Goal: Task Accomplishment & Management: Complete application form

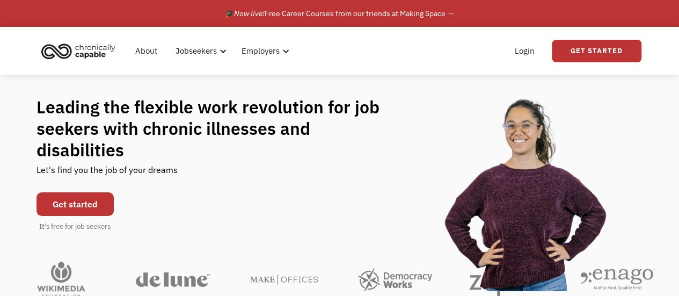
click at [93, 192] on link "Get started" at bounding box center [75, 204] width 77 height 24
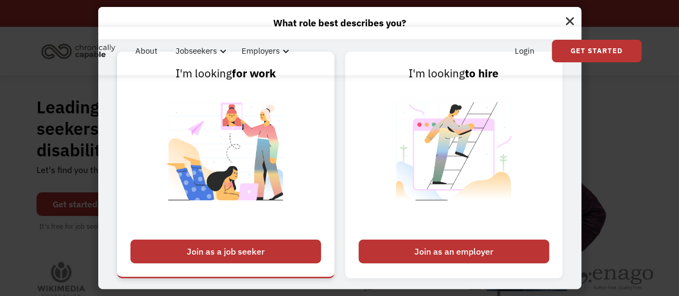
click at [292, 249] on div "Join as a job seeker" at bounding box center [225, 251] width 191 height 24
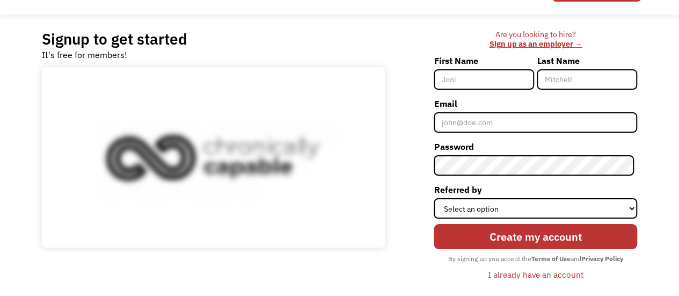
scroll to position [61, 0]
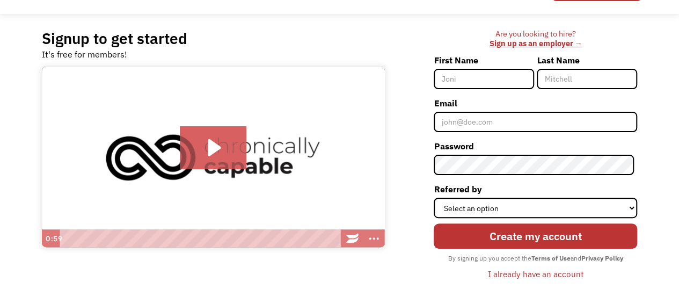
click at [482, 81] on input "First Name" at bounding box center [484, 79] width 100 height 20
type input "[PERSON_NAME]"
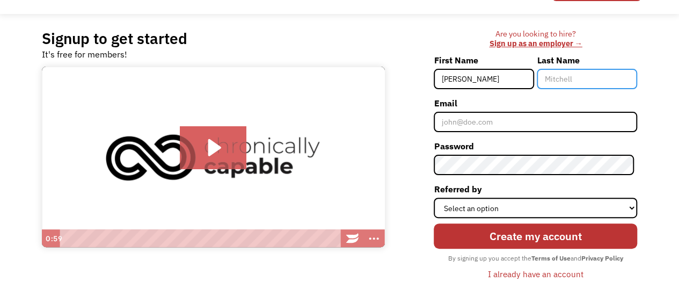
type input "Houser"
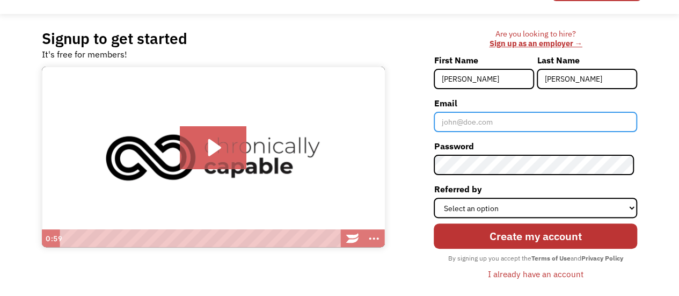
click at [504, 121] on input "Email" at bounding box center [536, 122] width 204 height 20
type input "[EMAIL_ADDRESS][DOMAIN_NAME]"
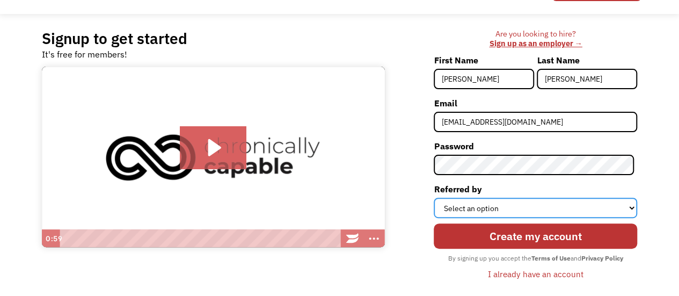
click at [512, 211] on select "Select an option Instagram Facebook Twitter Search Engine News Article Word of …" at bounding box center [536, 208] width 204 height 20
select select "Search Engine"
click at [437, 198] on select "Select an option Instagram Facebook Twitter Search Engine News Article Word of …" at bounding box center [536, 208] width 204 height 20
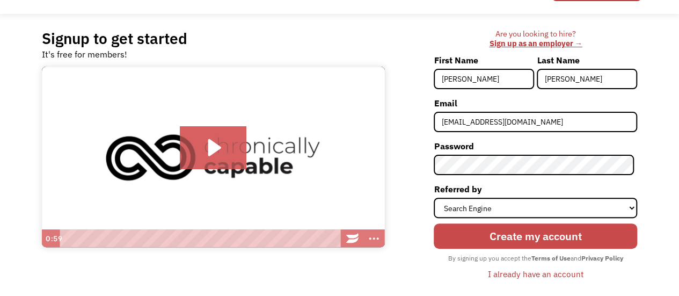
click at [522, 233] on input "Create my account" at bounding box center [536, 235] width 204 height 25
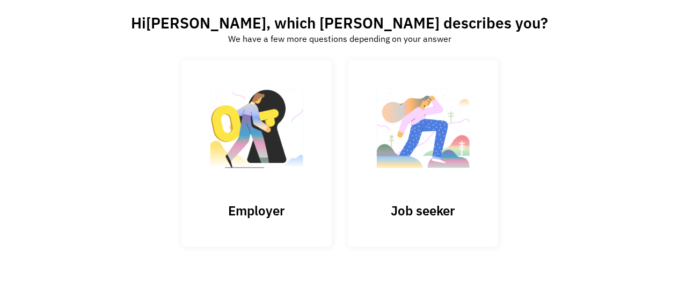
scroll to position [81, 0]
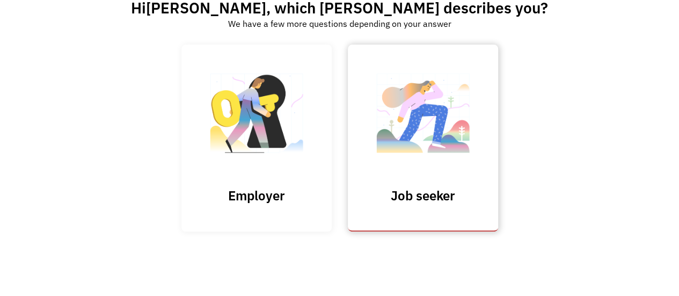
click at [457, 150] on img at bounding box center [422, 118] width 107 height 105
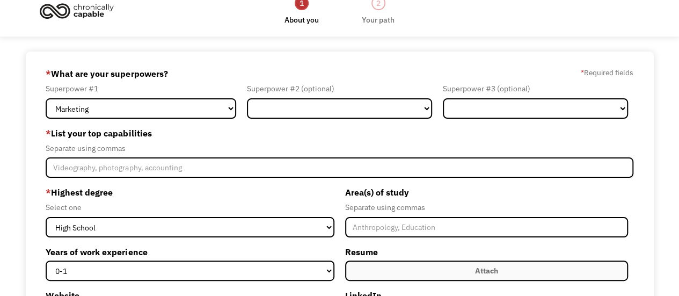
scroll to position [16, 0]
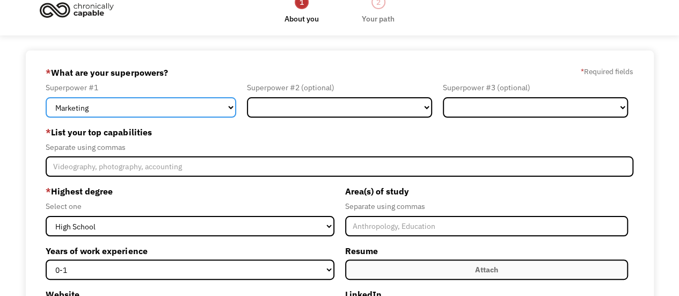
click at [230, 108] on select "Marketing Human Resources Finance Technology Operations Sales Industrial & Manu…" at bounding box center [141, 107] width 191 height 20
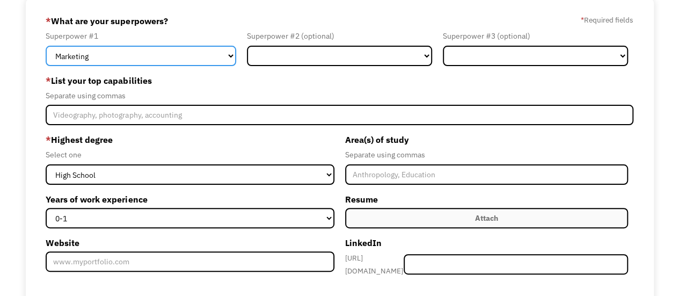
scroll to position [68, 0]
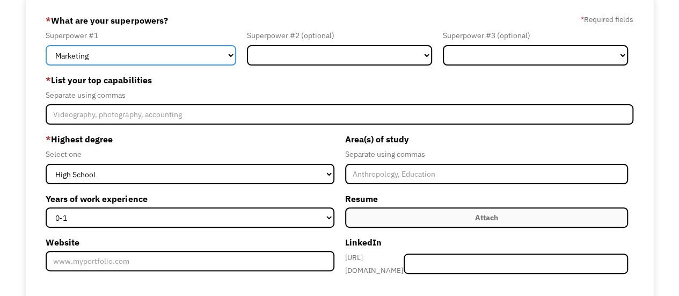
click at [234, 48] on select "Marketing Human Resources Finance Technology Operations Sales Industrial & Manu…" at bounding box center [141, 55] width 191 height 20
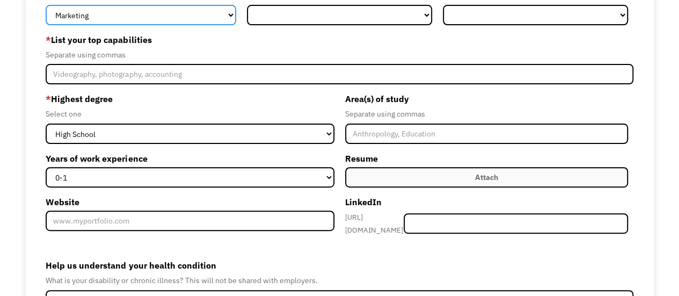
scroll to position [109, 0]
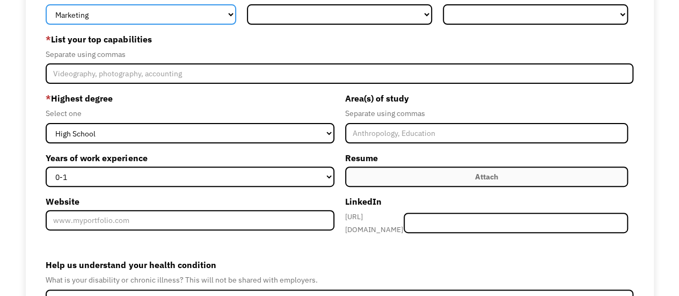
click at [230, 21] on select "Marketing Human Resources Finance Technology Operations Sales Industrial & Manu…" at bounding box center [141, 14] width 191 height 20
select select "Science & Education"
click at [46, 4] on select "Marketing Human Resources Finance Technology Operations Sales Industrial & Manu…" at bounding box center [141, 14] width 191 height 20
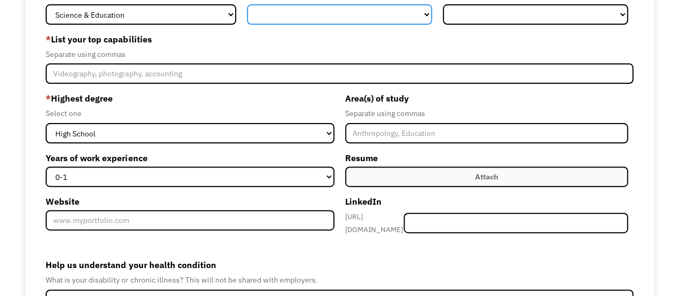
click at [430, 9] on select "Marketing Human Resources Finance Technology Operations Sales Industrial & Manu…" at bounding box center [339, 14] width 185 height 20
select select "Customer Service"
click at [247, 4] on select "Marketing Human Resources Finance Technology Operations Sales Industrial & Manu…" at bounding box center [339, 14] width 185 height 20
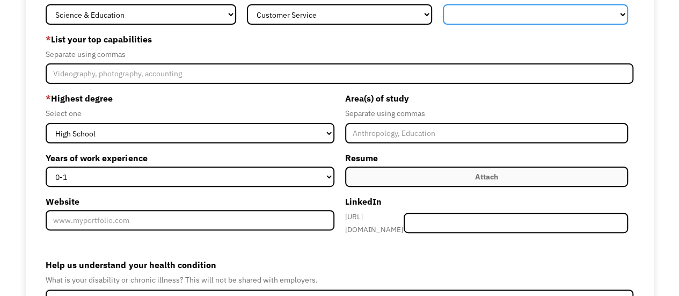
click at [620, 12] on select "Marketing Human Resources Finance Technology Operations Sales Industrial & Manu…" at bounding box center [535, 14] width 185 height 20
select select "Other"
click at [443, 4] on select "Marketing Human Resources Finance Technology Operations Sales Industrial & Manu…" at bounding box center [535, 14] width 185 height 20
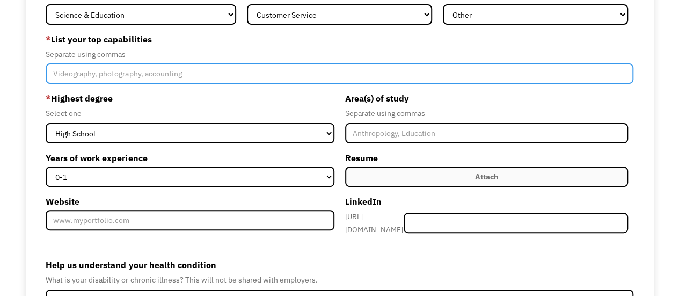
click at [227, 74] on input "Member-Create-Step1" at bounding box center [339, 73] width 587 height 20
type input "Teaching. communication, time management"
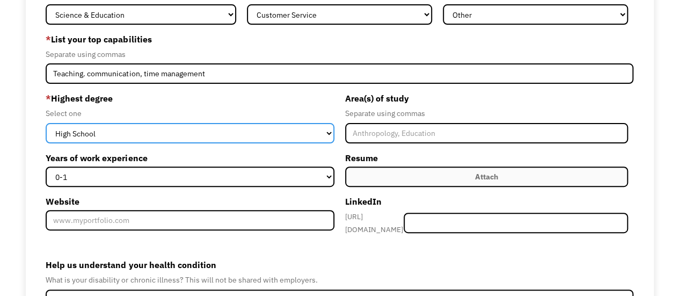
click at [209, 133] on select "High School Associates Bachelors Master's PhD" at bounding box center [190, 133] width 288 height 20
select select "bachelors"
click at [46, 123] on select "High School Associates Bachelors Master's PhD" at bounding box center [190, 133] width 288 height 20
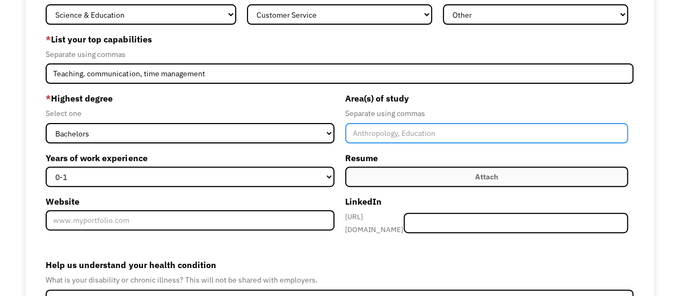
click at [416, 136] on input "Member-Create-Step1" at bounding box center [486, 133] width 283 height 20
type input "Intervention Specialist"
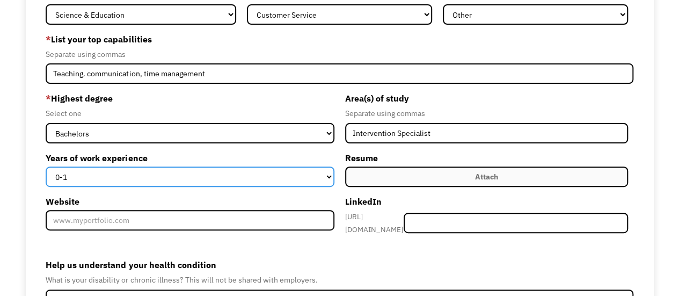
click at [331, 176] on select "0-1 2-4 5-10 11-15 15+" at bounding box center [190, 176] width 288 height 20
select select "2-4"
click at [46, 166] on select "0-1 2-4 5-10 11-15 15+" at bounding box center [190, 176] width 288 height 20
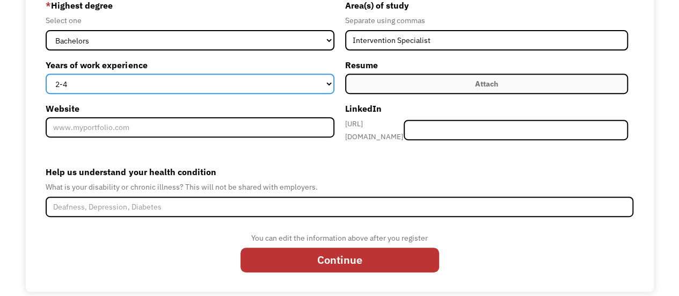
scroll to position [202, 0]
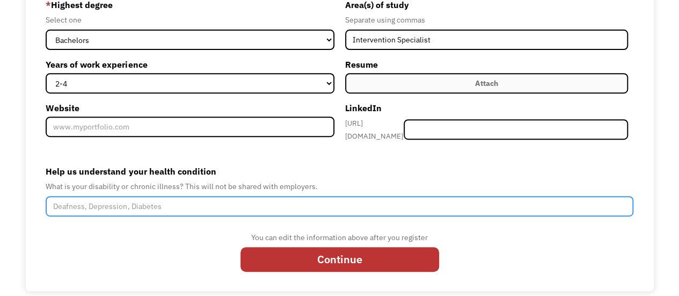
click at [339, 200] on input "Help us understand your health condition" at bounding box center [339, 206] width 587 height 20
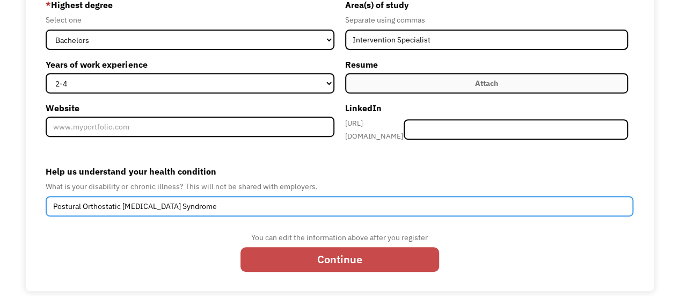
type input "Postural Orthostatic Tachycardia Syndrome"
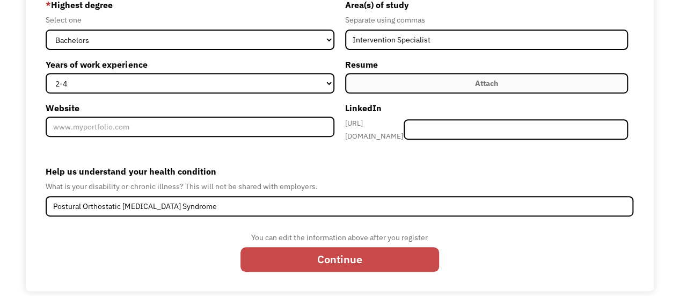
click at [377, 253] on input "Continue" at bounding box center [340, 259] width 199 height 25
type input "Please wait..."
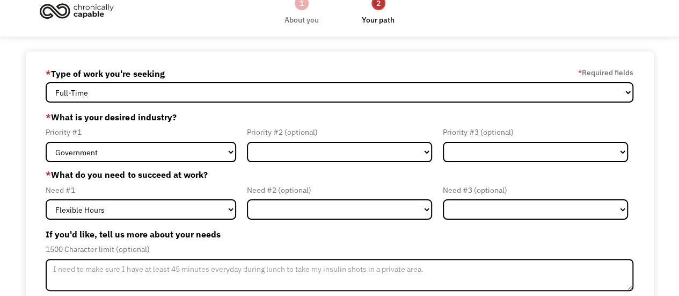
scroll to position [45, 0]
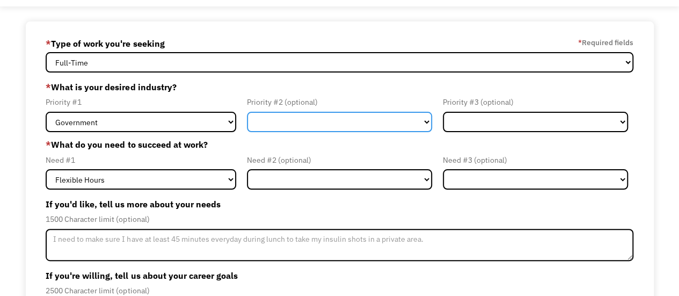
click at [425, 126] on select "Government Finance & Insurance Health & Social Care Tech & Engineering Creative…" at bounding box center [339, 122] width 185 height 20
select select "Administrative"
click at [247, 112] on select "Government Finance & Insurance Health & Social Care Tech & Engineering Creative…" at bounding box center [339, 122] width 185 height 20
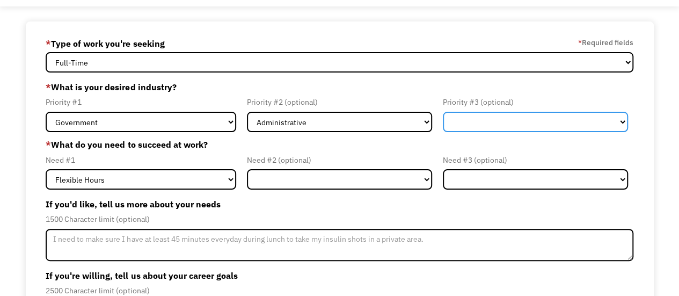
click at [602, 119] on select "Government Finance & Insurance Health & Social Care Tech & Engineering Creative…" at bounding box center [535, 122] width 185 height 20
select select "Health & Social Care"
click at [443, 112] on select "Government Finance & Insurance Health & Social Care Tech & Engineering Creative…" at bounding box center [535, 122] width 185 height 20
click at [561, 126] on select "Government Finance & Insurance Health & Social Care Tech & Engineering Creative…" at bounding box center [535, 122] width 185 height 20
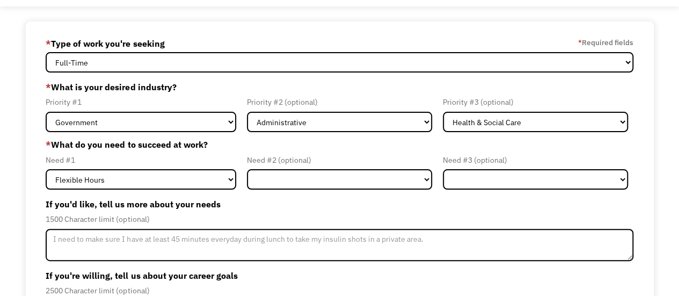
click at [412, 156] on div "Need #2 (optional)" at bounding box center [339, 160] width 185 height 13
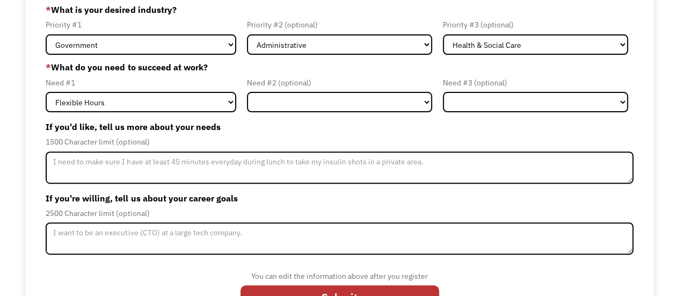
scroll to position [124, 0]
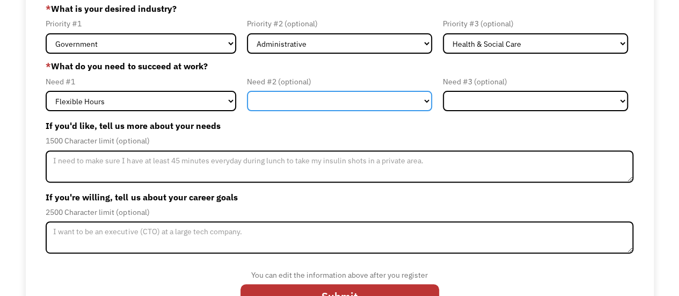
click at [332, 103] on select "Flexible Hours Remote Work Service Animal On-site Accommodations Visual Support…" at bounding box center [339, 101] width 185 height 20
select select "Remote Work"
click at [247, 91] on select "Flexible Hours Remote Work Service Animal On-site Accommodations Visual Support…" at bounding box center [339, 101] width 185 height 20
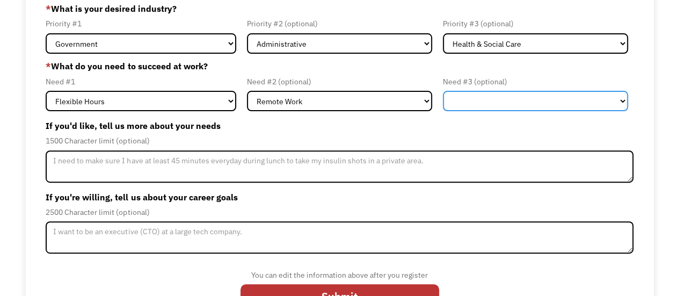
click at [505, 103] on select "Flexible Hours Remote Work Service Animal On-site Accommodations Visual Support…" at bounding box center [535, 101] width 185 height 20
select select "On-site Accommodations"
click at [443, 91] on select "Flexible Hours Remote Work Service Animal On-site Accommodations Visual Support…" at bounding box center [535, 101] width 185 height 20
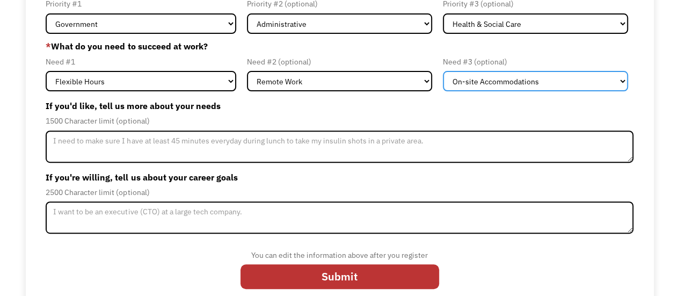
scroll to position [144, 0]
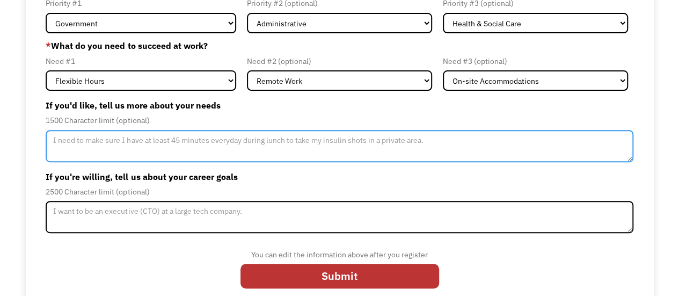
click at [395, 151] on textarea "Member-Update-Form-Step2" at bounding box center [339, 146] width 587 height 32
type textarea "O"
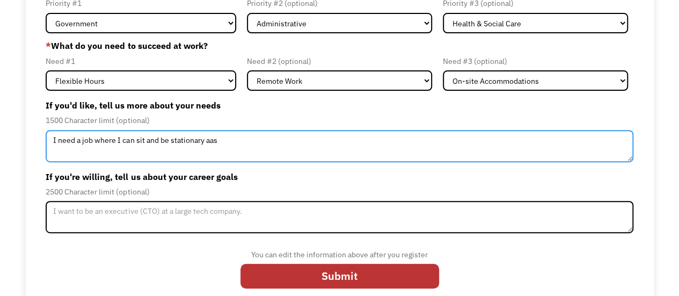
click at [395, 151] on textarea "I need a job where I can sit and be stationary aas" at bounding box center [339, 146] width 587 height 32
type textarea "I need a job where I can sit and be stationary as much as possible. Working fro…"
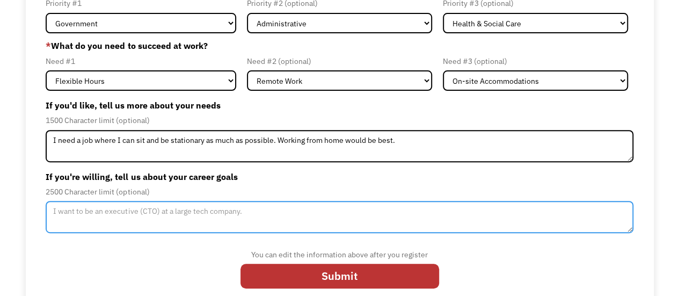
click at [356, 215] on textarea "Member-Update-Form-Step2" at bounding box center [339, 217] width 587 height 32
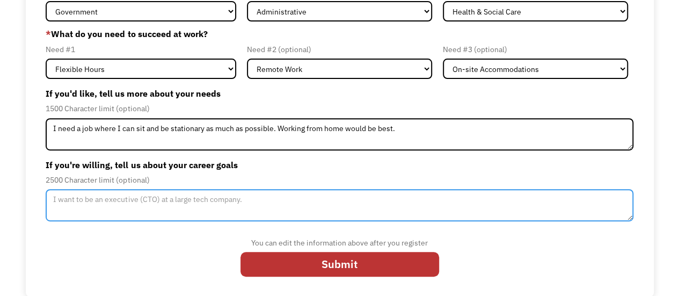
click at [354, 204] on textarea "Member-Update-Form-Step2" at bounding box center [339, 205] width 587 height 32
type textarea "o"
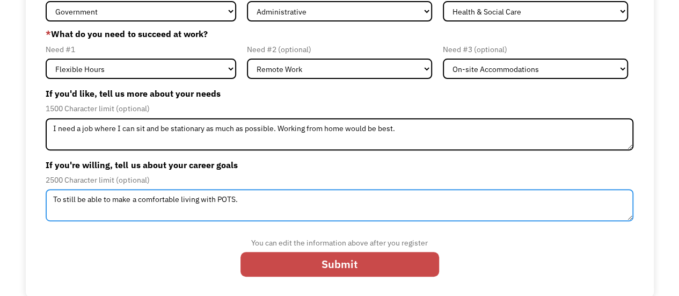
type textarea "To still be able to make a comfortable living with POTS."
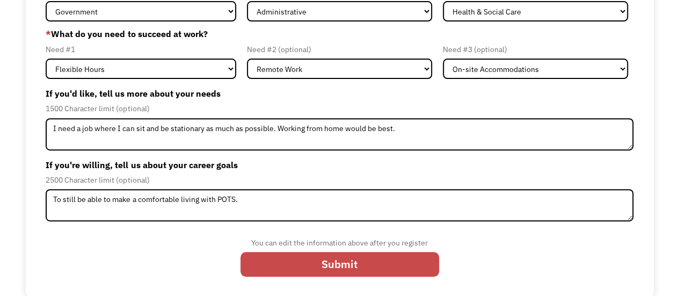
click at [373, 266] on input "Submit" at bounding box center [340, 264] width 199 height 25
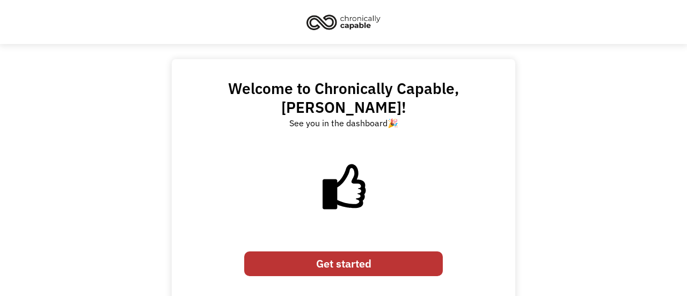
click at [372, 251] on link "Get started" at bounding box center [343, 263] width 199 height 25
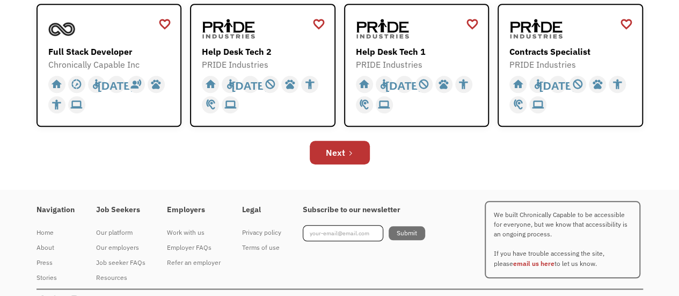
scroll to position [437, 0]
click at [317, 152] on link "Next" at bounding box center [340, 152] width 60 height 24
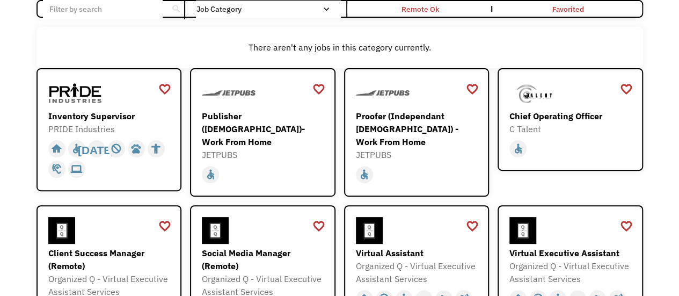
scroll to position [95, 0]
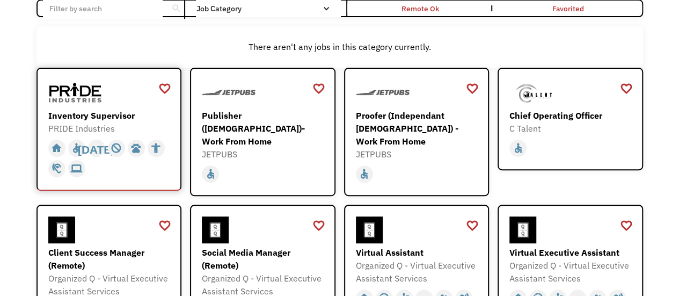
click at [137, 120] on div "Inventory Supervisor" at bounding box center [110, 115] width 125 height 13
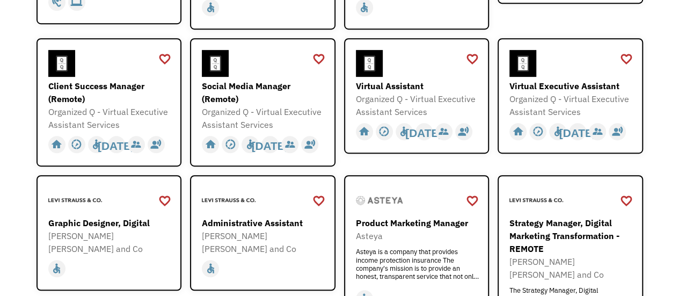
scroll to position [262, 0]
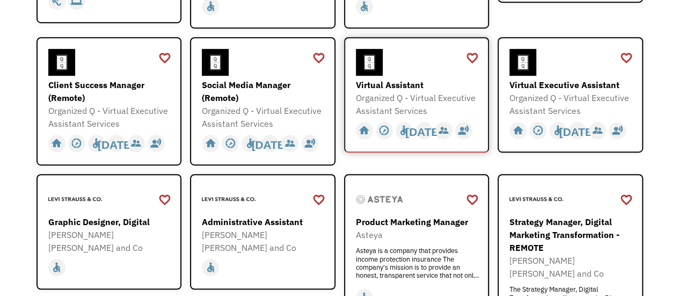
click at [433, 100] on div "Organized Q - Virtual Executive Assistant Services" at bounding box center [418, 104] width 125 height 26
click at [554, 91] on div "Organized Q - Virtual Executive Assistant Services" at bounding box center [572, 104] width 125 height 26
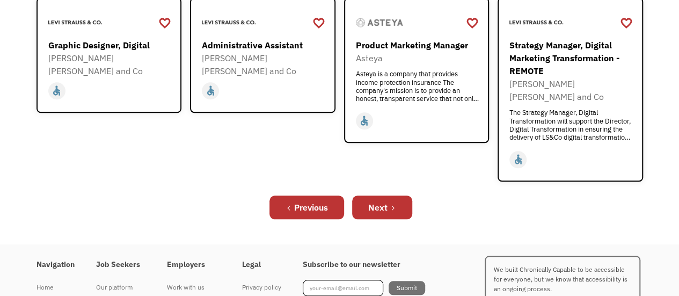
scroll to position [439, 0]
click at [371, 195] on link "Next" at bounding box center [382, 207] width 60 height 24
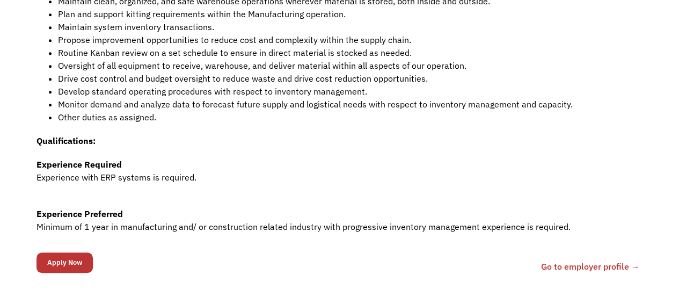
scroll to position [348, 0]
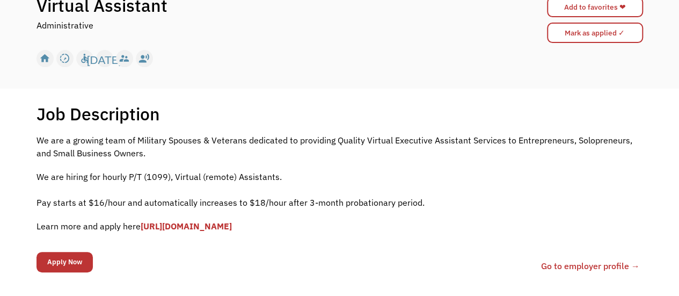
scroll to position [121, 0]
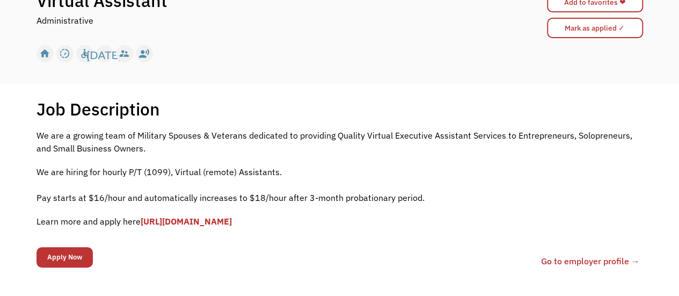
click at [232, 220] on link "[URL][DOMAIN_NAME]" at bounding box center [186, 221] width 91 height 11
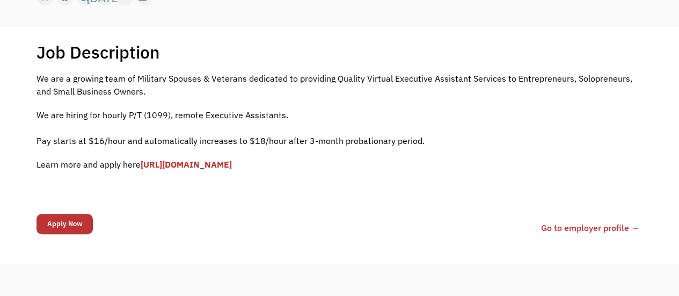
scroll to position [180, 0]
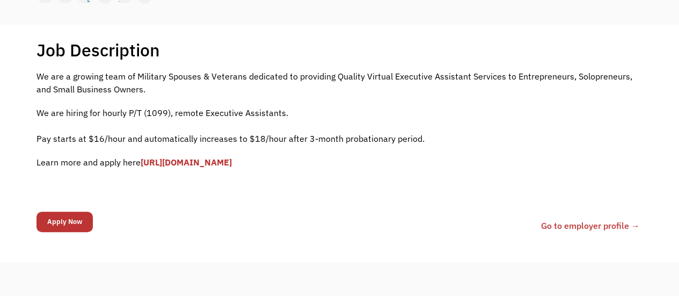
click at [232, 159] on link "[URL][DOMAIN_NAME]" at bounding box center [186, 162] width 91 height 11
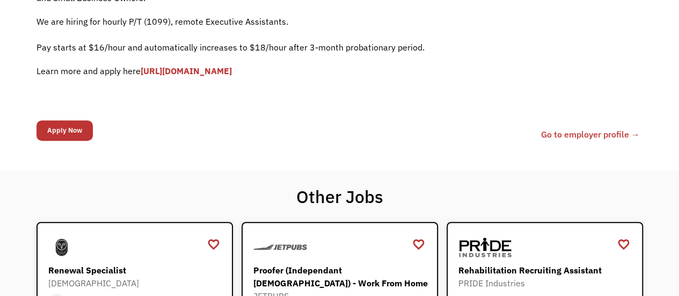
scroll to position [180, 0]
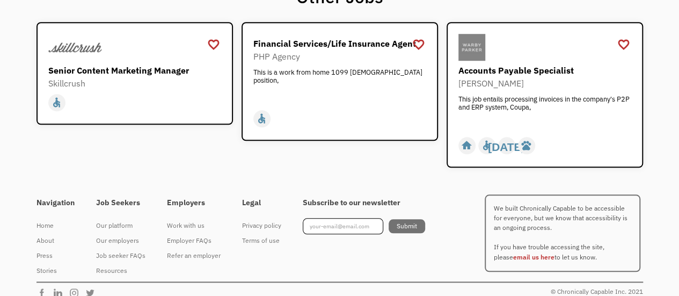
scroll to position [450, 0]
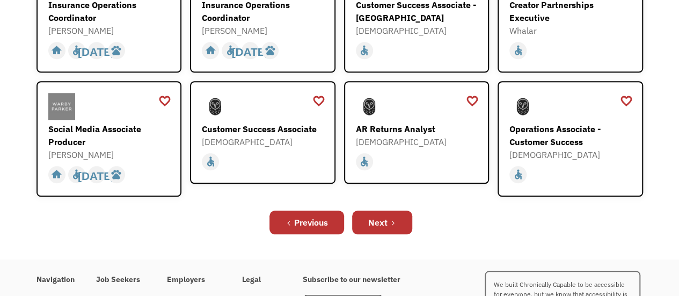
scroll to position [401, 0]
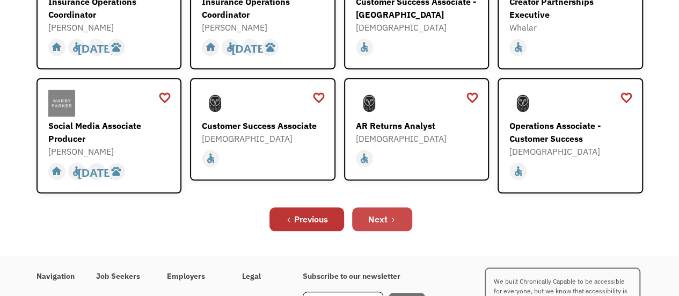
click at [391, 216] on icon "Next Page" at bounding box center [393, 219] width 6 height 6
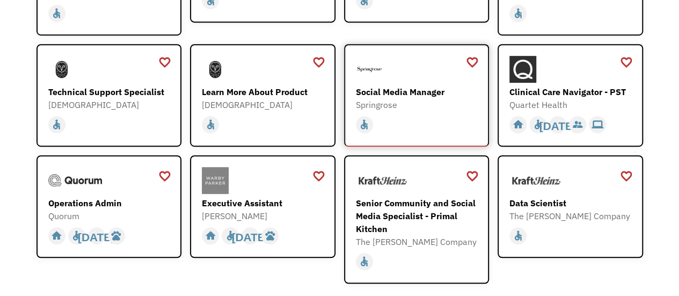
scroll to position [246, 0]
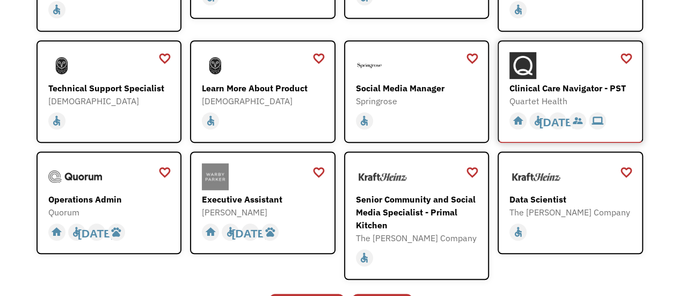
click at [584, 84] on div "Clinical Care Navigator - PST" at bounding box center [572, 88] width 125 height 13
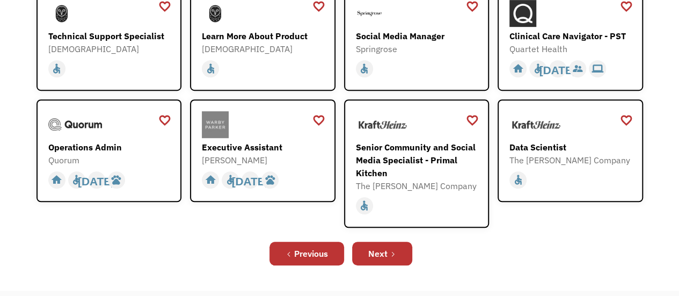
scroll to position [297, 0]
click at [367, 247] on link "Next" at bounding box center [382, 254] width 60 height 24
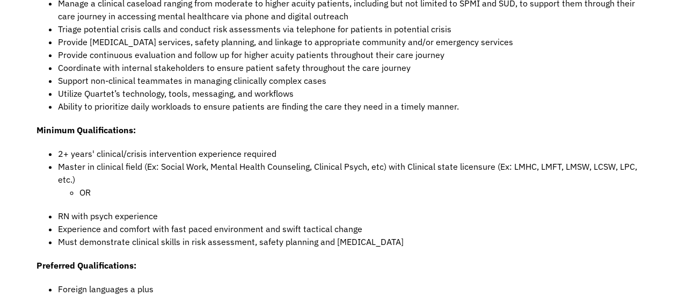
scroll to position [570, 0]
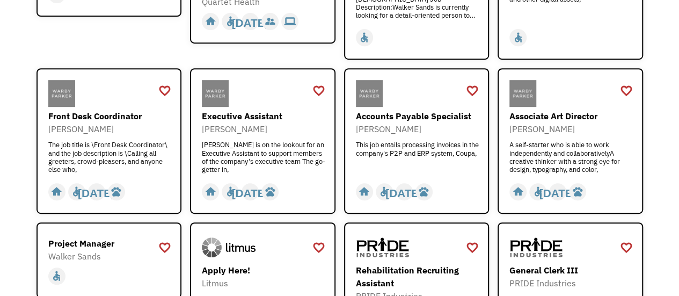
scroll to position [222, 0]
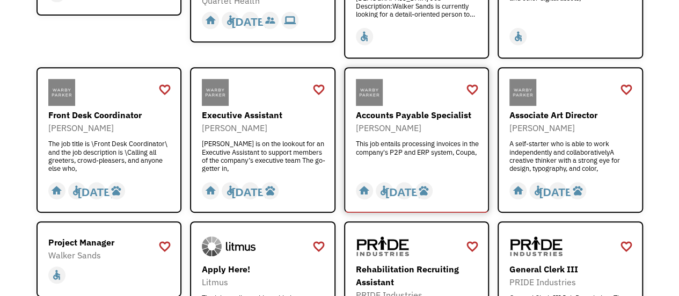
click at [434, 139] on div "Accounts Payable Specialist [PERSON_NAME] This job entails processing invoices …" at bounding box center [418, 139] width 125 height 63
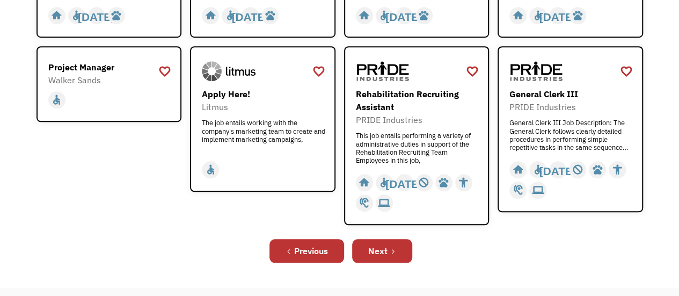
scroll to position [398, 0]
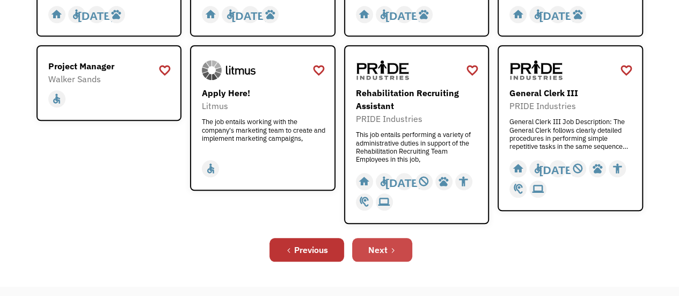
click at [384, 246] on div "Next" at bounding box center [377, 249] width 19 height 13
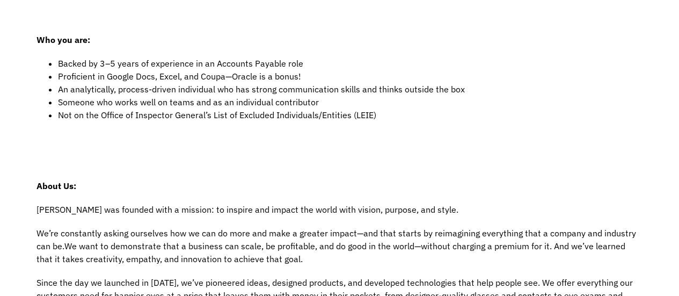
scroll to position [548, 0]
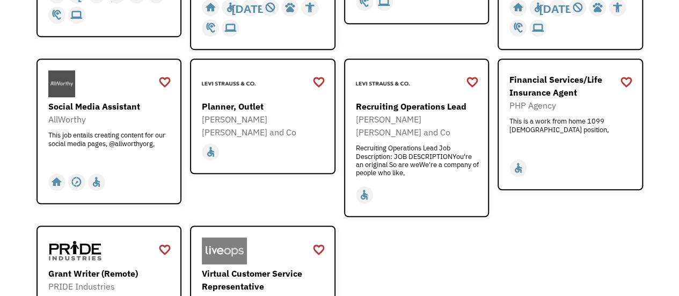
scroll to position [304, 0]
click at [295, 141] on div "home slow_motion_video accessible today not_interested supervisor_account recor…" at bounding box center [264, 151] width 125 height 20
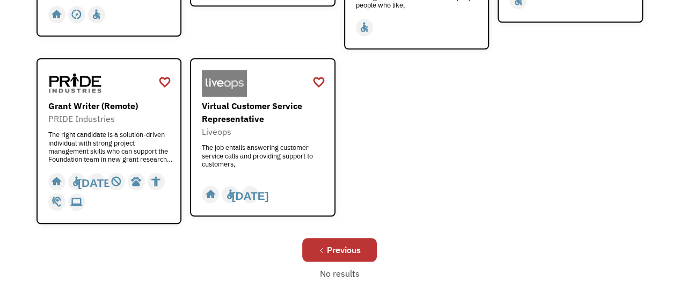
scroll to position [0, 0]
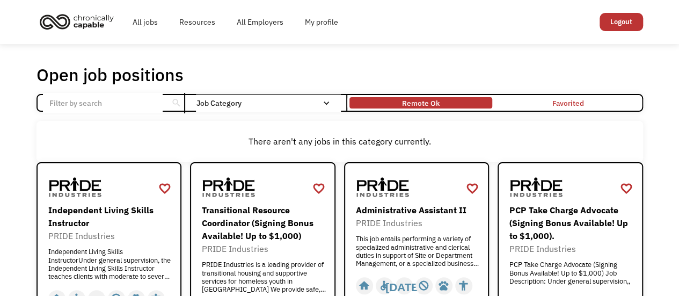
click at [431, 104] on div "Remote Ok" at bounding box center [421, 103] width 38 height 13
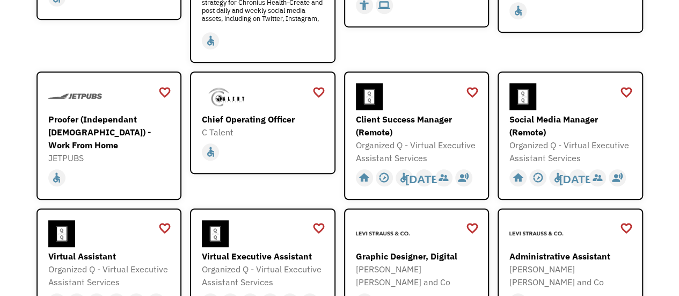
scroll to position [258, 0]
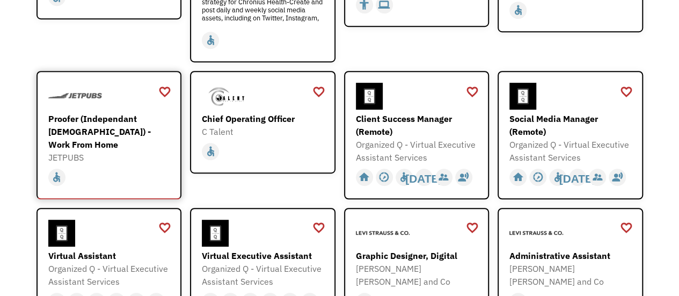
click at [152, 164] on div "home slow_motion_video accessible today not_interested supervisor_account recor…" at bounding box center [110, 176] width 125 height 24
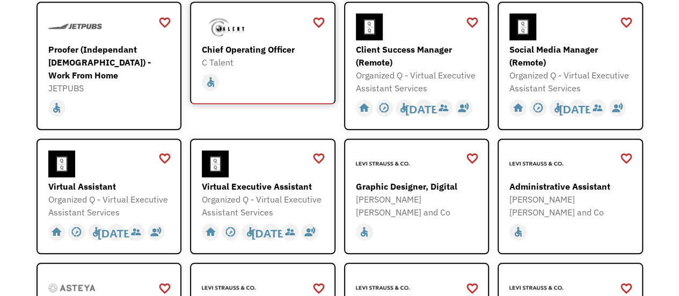
scroll to position [328, 0]
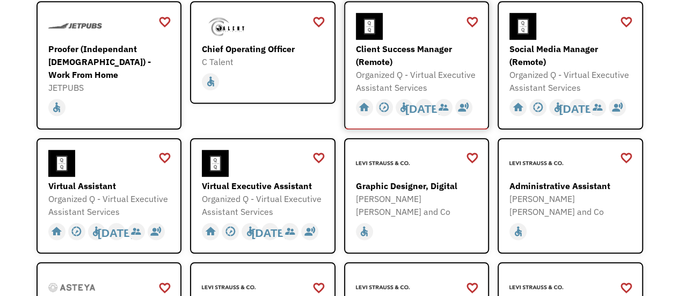
click at [433, 67] on div "Client Success Manager (Remote)" at bounding box center [418, 55] width 125 height 26
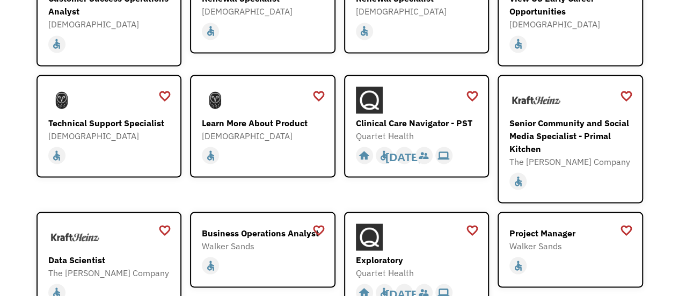
scroll to position [959, 0]
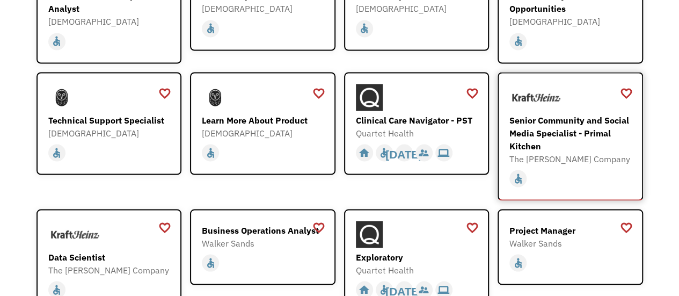
click at [608, 134] on div "Senior Community and Social Media Specialist - Primal Kitchen" at bounding box center [572, 132] width 125 height 39
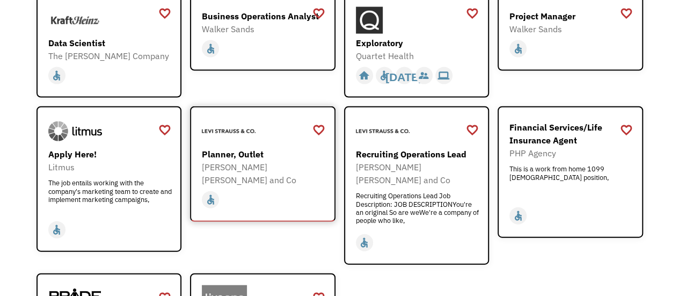
scroll to position [1170, 0]
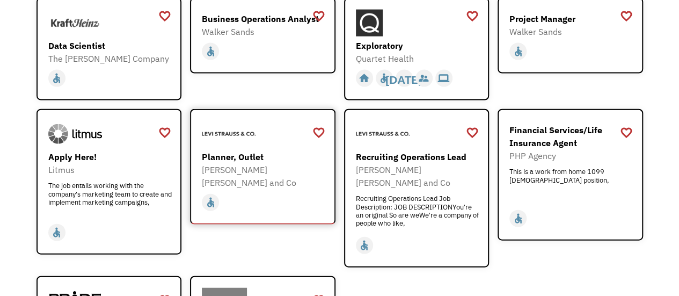
click at [275, 150] on div "Planner, Outlet" at bounding box center [264, 156] width 125 height 13
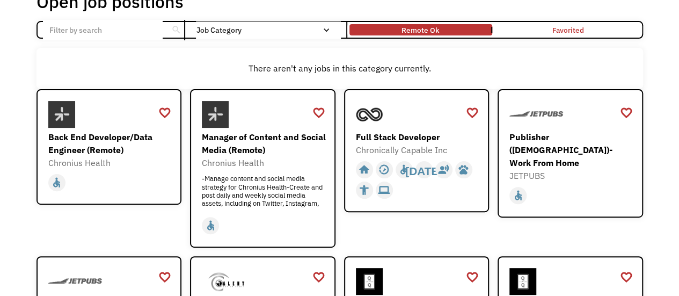
scroll to position [0, 0]
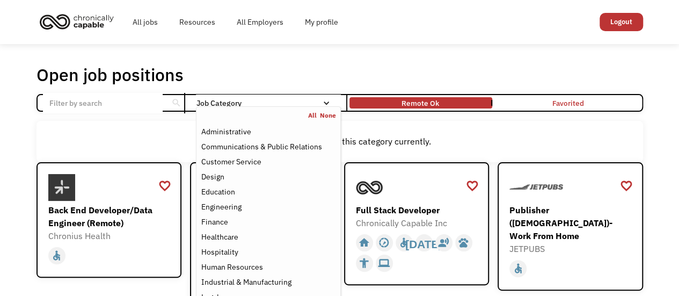
click at [244, 100] on div "Job Category" at bounding box center [268, 103] width 144 height 8
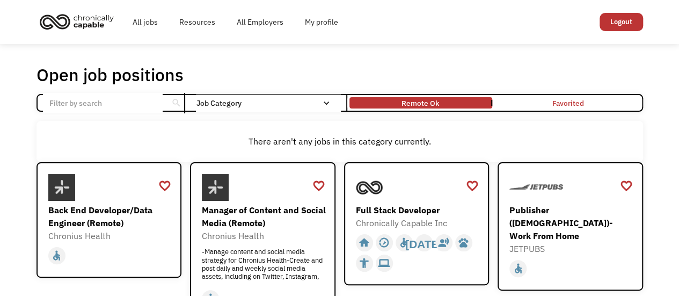
click at [244, 100] on div "Job Category" at bounding box center [268, 103] width 144 height 8
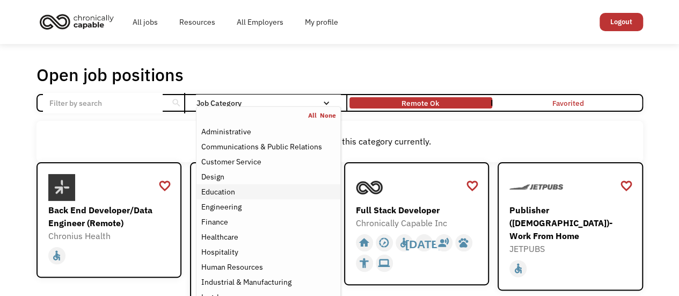
click at [241, 188] on div "Education" at bounding box center [268, 191] width 135 height 13
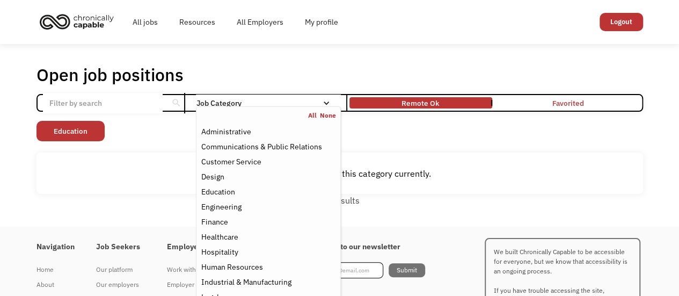
click at [0, 144] on div "Open job positions You have X liked items Search search Filter by category Admi…" at bounding box center [339, 135] width 679 height 183
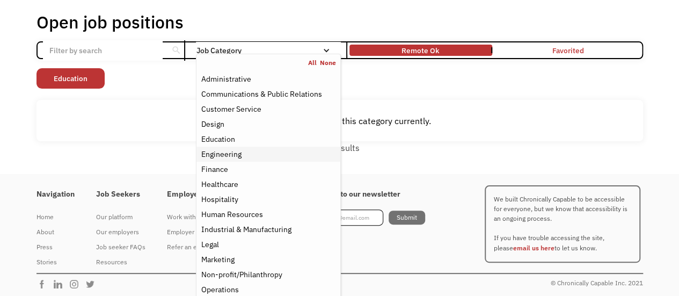
scroll to position [53, 0]
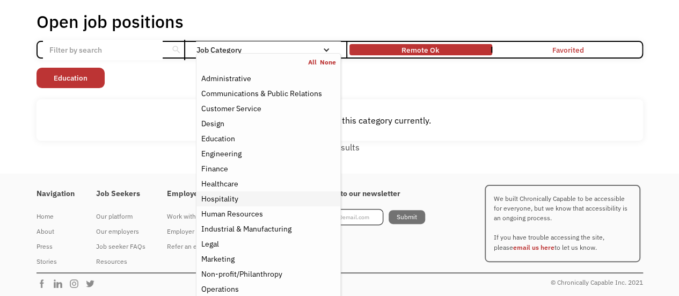
click at [239, 202] on div "Hospitality" at bounding box center [268, 198] width 135 height 13
click at [121, 180] on div "Job Seekers Our platform Our employers Job seeker FAQs Resources" at bounding box center [131, 223] width 71 height 91
click at [222, 142] on div "Education" at bounding box center [218, 138] width 34 height 13
click at [169, 161] on div "Open job positions You have X liked items Search search Filter by category Admi…" at bounding box center [339, 82] width 679 height 183
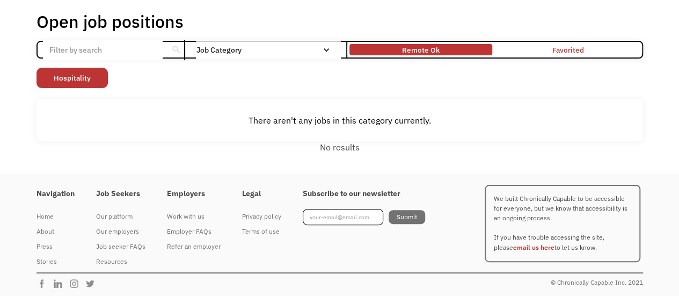
click at [425, 51] on div "Remote Ok" at bounding box center [421, 49] width 38 height 13
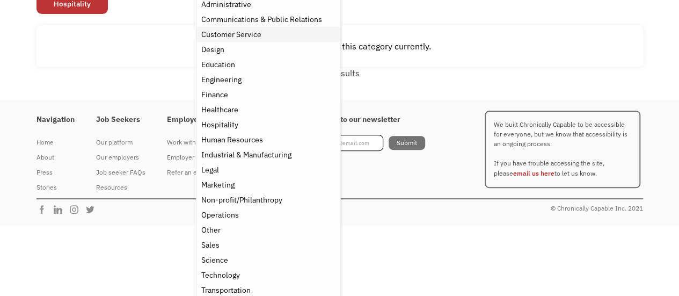
scroll to position [133, 0]
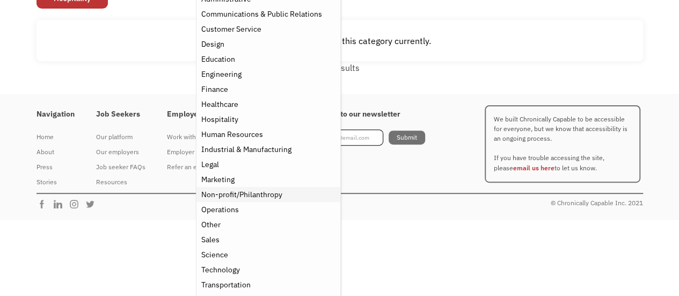
click at [262, 194] on div "Non-profit/Philanthropy" at bounding box center [241, 194] width 81 height 13
click at [249, 120] on div "Hospitality" at bounding box center [268, 119] width 135 height 13
click at [168, 77] on div "Open job positions You have X liked items Search search Filter by category Admi…" at bounding box center [340, 2] width 628 height 153
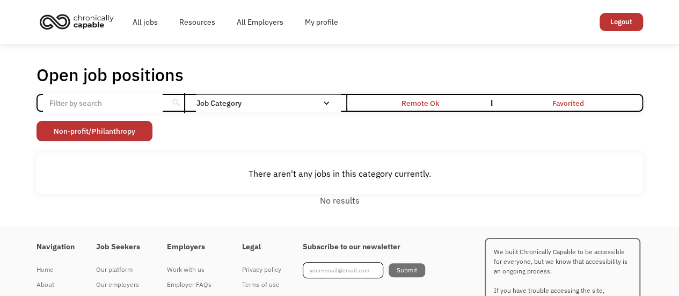
click at [89, 20] on img "home" at bounding box center [77, 22] width 81 height 24
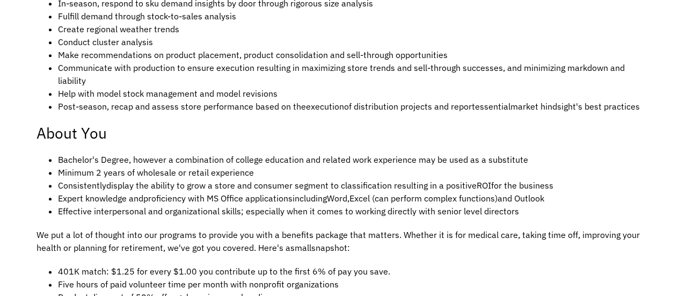
scroll to position [511, 0]
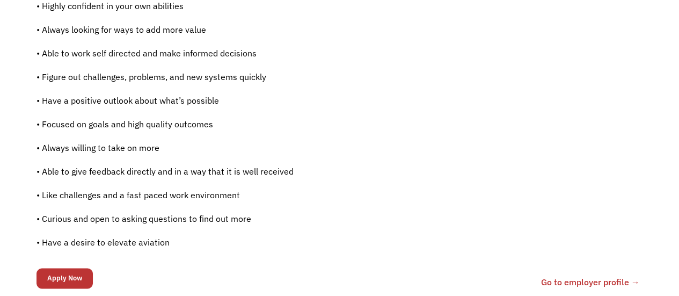
scroll to position [724, 0]
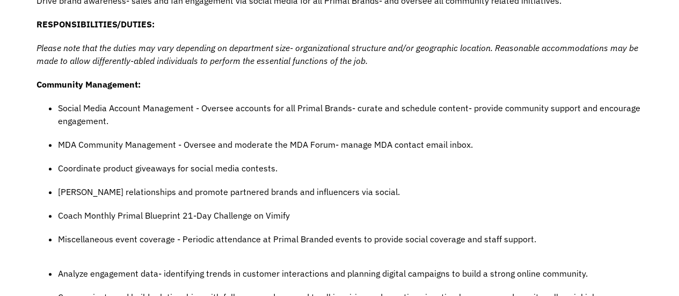
scroll to position [310, 0]
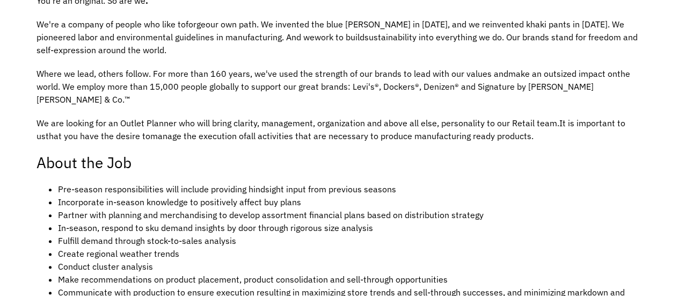
scroll to position [288, 0]
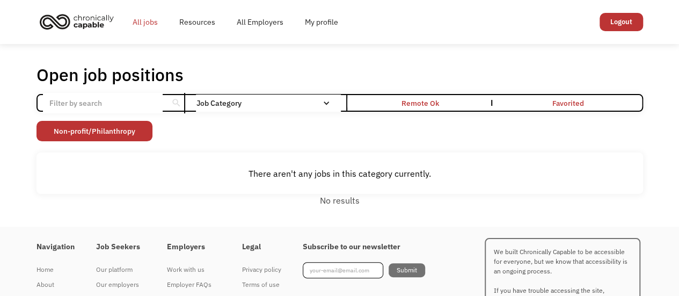
click at [154, 19] on link "All jobs" at bounding box center [145, 22] width 47 height 34
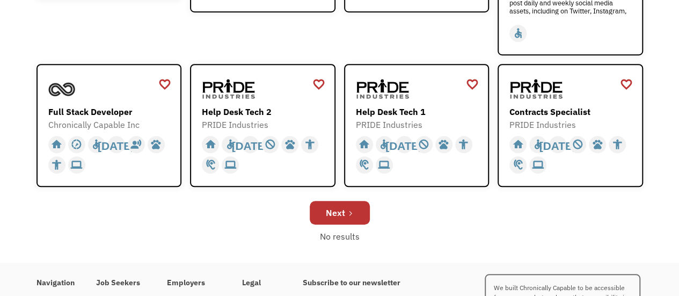
scroll to position [378, 0]
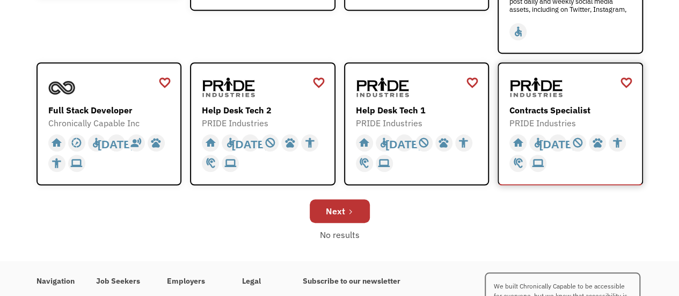
click at [580, 109] on div "Contracts Specialist" at bounding box center [572, 110] width 125 height 13
click at [345, 208] on link "Next" at bounding box center [340, 211] width 60 height 24
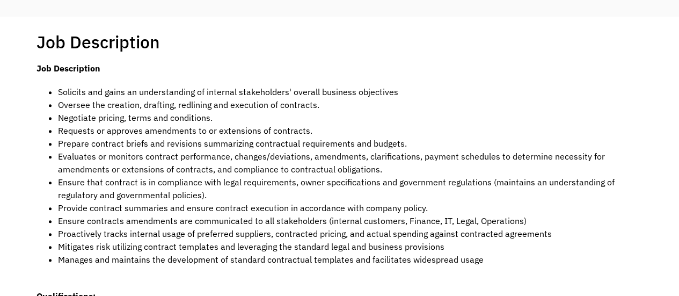
scroll to position [191, 0]
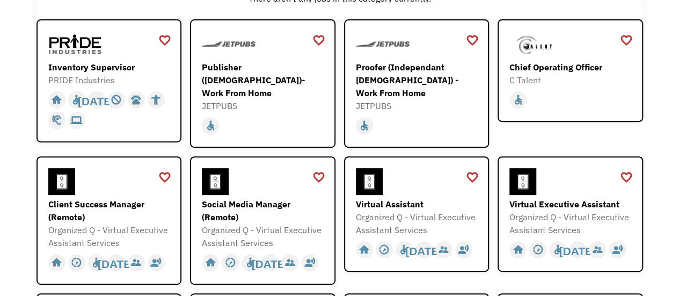
scroll to position [146, 0]
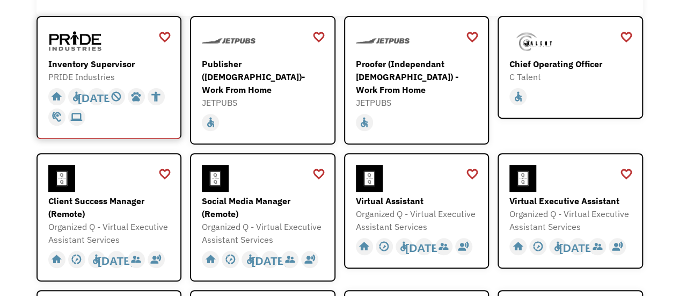
click at [138, 72] on div "PRIDE Industries" at bounding box center [110, 76] width 125 height 13
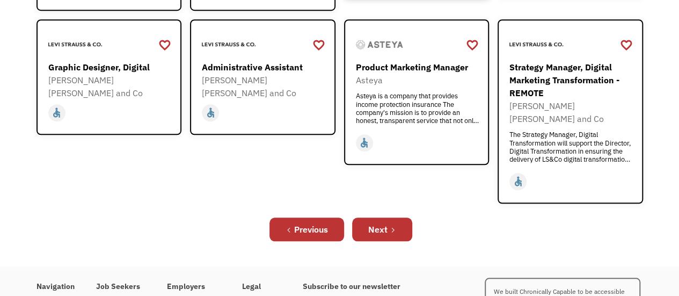
scroll to position [418, 0]
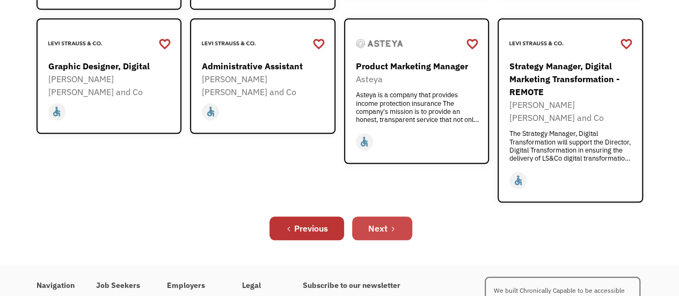
click at [398, 216] on link "Next" at bounding box center [382, 228] width 60 height 24
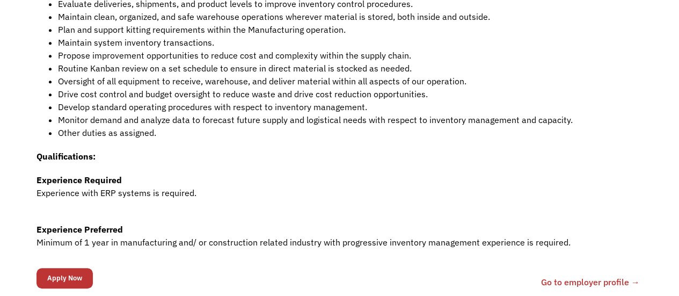
scroll to position [329, 0]
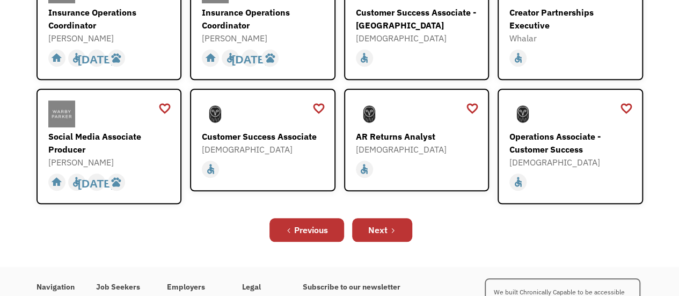
scroll to position [399, 0]
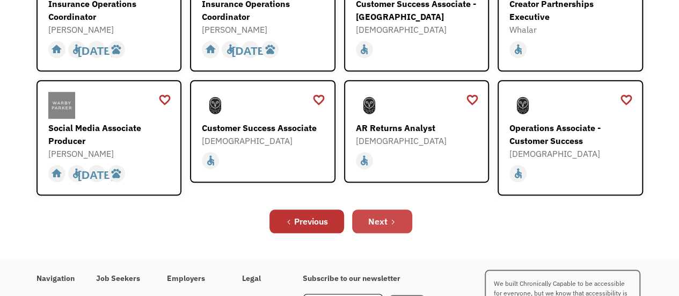
click at [391, 219] on icon "Next Page" at bounding box center [393, 222] width 6 height 6
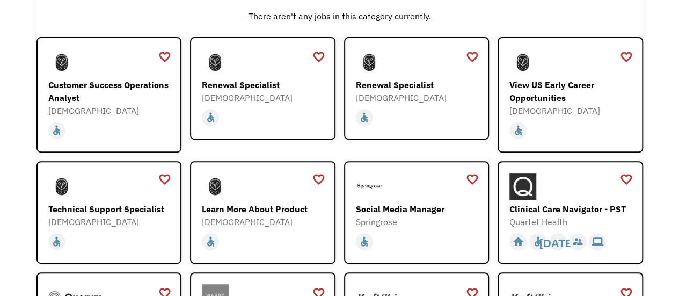
scroll to position [126, 0]
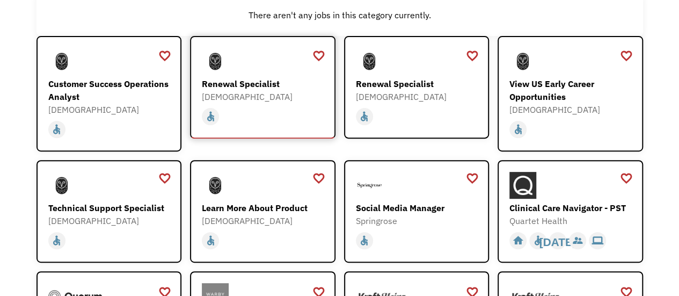
click at [303, 101] on div "[DEMOGRAPHIC_DATA]" at bounding box center [264, 96] width 125 height 13
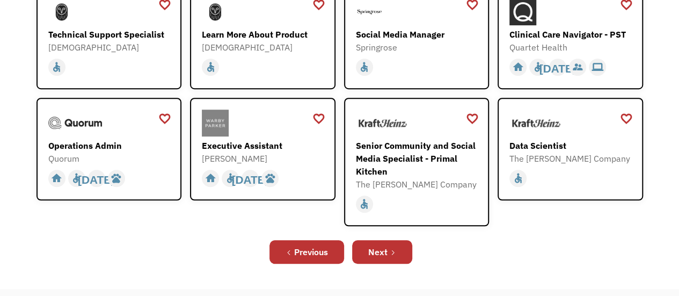
scroll to position [304, 0]
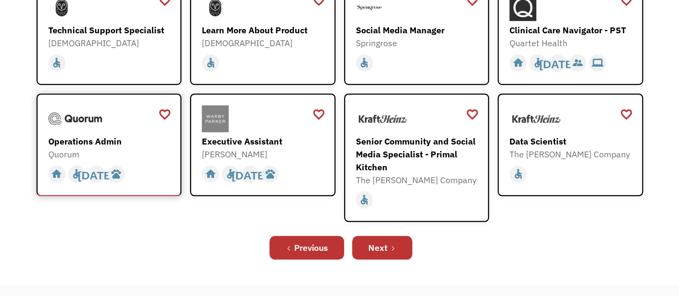
click at [149, 146] on div "Operations Admin" at bounding box center [110, 141] width 125 height 13
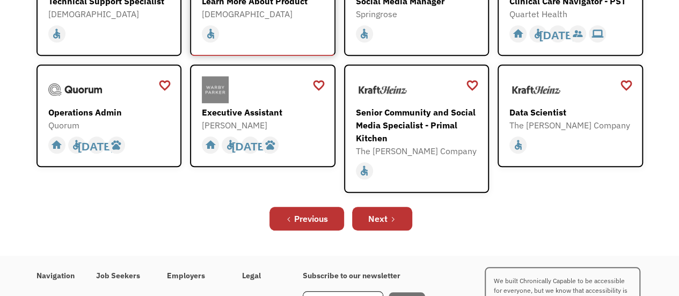
scroll to position [339, 0]
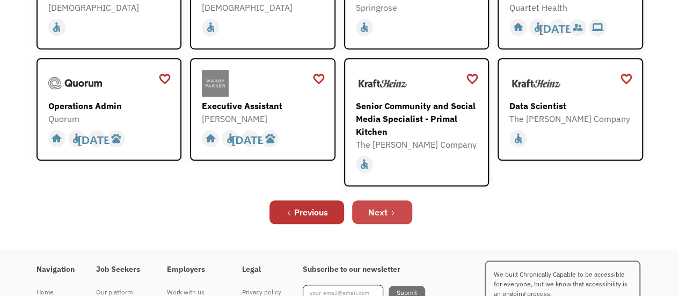
click at [394, 205] on link "Next" at bounding box center [382, 212] width 60 height 24
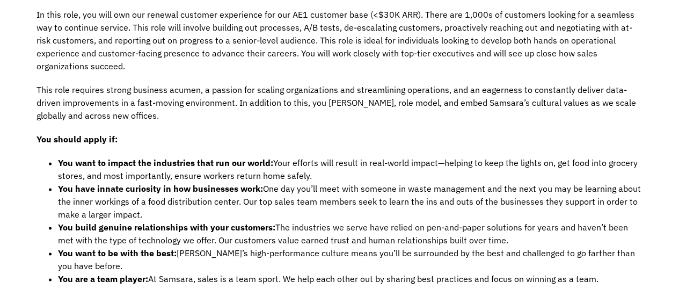
scroll to position [639, 0]
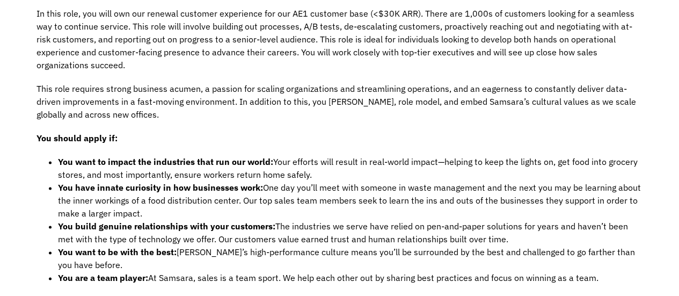
click at [245, 111] on div "Who we are Samsara (NYSE: IOT) is the pioneer of the Connected Operations™ Clou…" at bounding box center [340, 260] width 607 height 1298
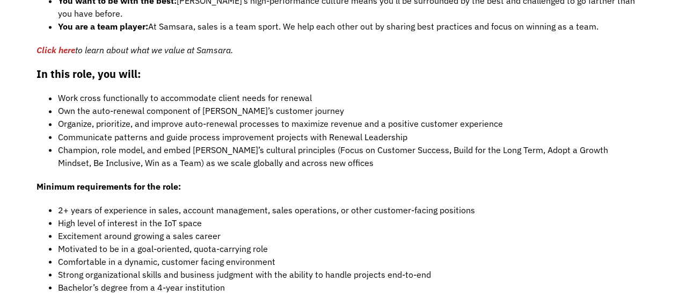
scroll to position [891, 0]
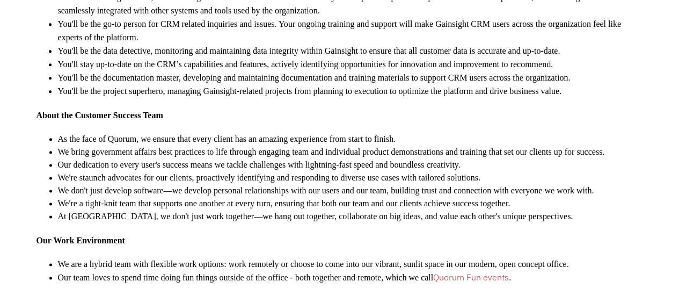
scroll to position [607, 0]
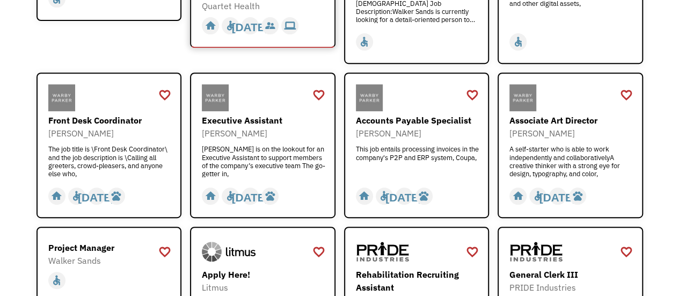
scroll to position [217, 0]
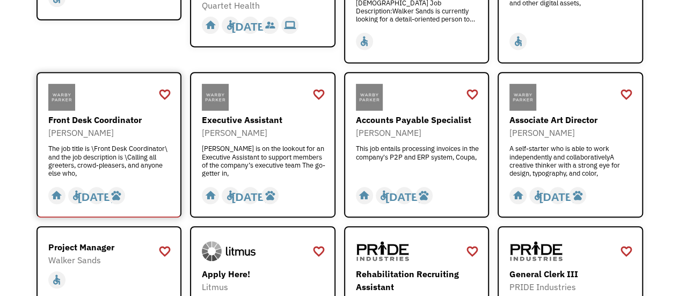
click at [128, 135] on div "[PERSON_NAME]" at bounding box center [110, 132] width 125 height 13
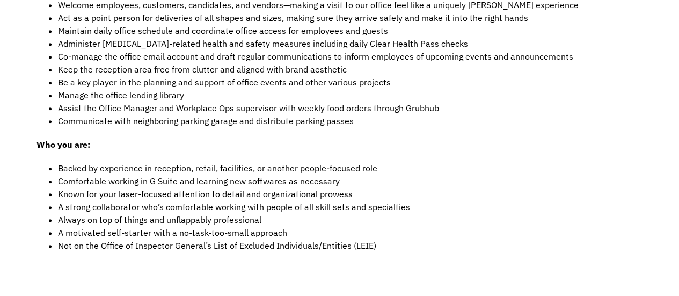
scroll to position [362, 0]
